Goal: Task Accomplishment & Management: Use online tool/utility

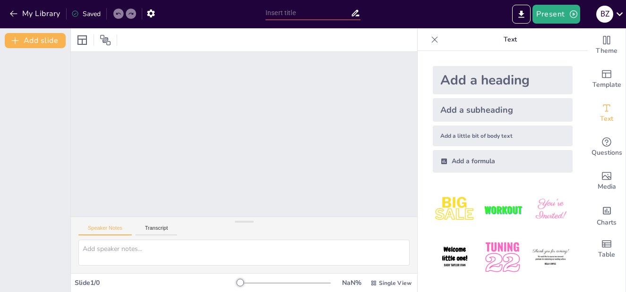
click at [464, 87] on div "Add a heading" at bounding box center [503, 80] width 140 height 28
click at [147, 234] on button "Transcript" at bounding box center [157, 230] width 42 height 10
click at [113, 231] on button "Speaker Notes" at bounding box center [104, 230] width 53 height 10
click at [104, 39] on icon at bounding box center [105, 39] width 11 height 11
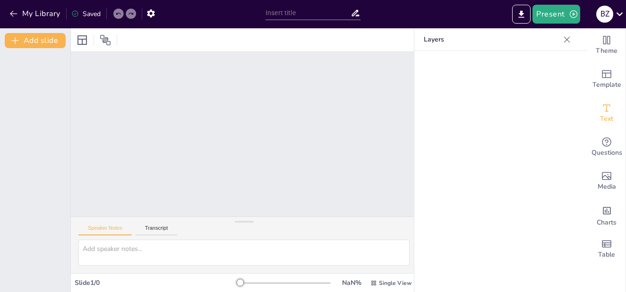
click at [569, 36] on icon at bounding box center [566, 39] width 9 height 9
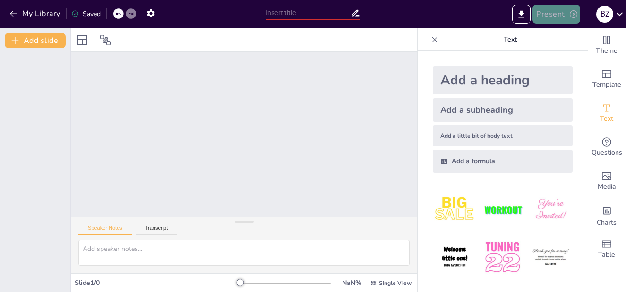
click at [550, 17] on button "Present" at bounding box center [555, 14] width 47 height 19
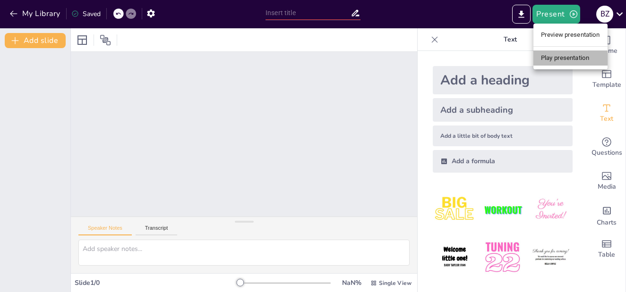
click at [552, 60] on li "Play presentation" at bounding box center [570, 58] width 74 height 15
